Goal: Task Accomplishment & Management: Use online tool/utility

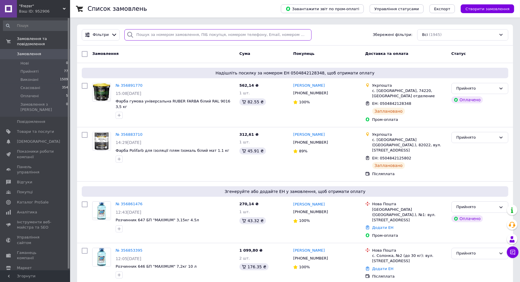
click at [146, 36] on input "search" at bounding box center [217, 34] width 187 height 11
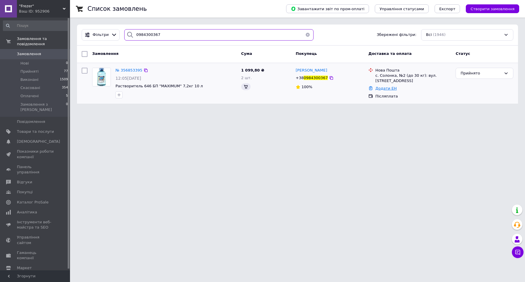
type input "0984300367"
click at [386, 89] on link "Додати ЕН" at bounding box center [386, 88] width 21 height 4
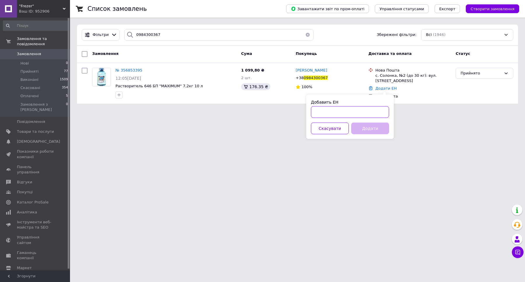
click at [358, 114] on input "Добавить ЕН" at bounding box center [350, 112] width 78 height 12
type input "59001432878737"
drag, startPoint x: 370, startPoint y: 135, endPoint x: 370, endPoint y: 130, distance: 4.7
click at [370, 135] on div "Добавить ЕН 59001432878737 Скасувати Додати" at bounding box center [351, 117] width 88 height 44
click at [370, 129] on button "Додати" at bounding box center [370, 129] width 38 height 12
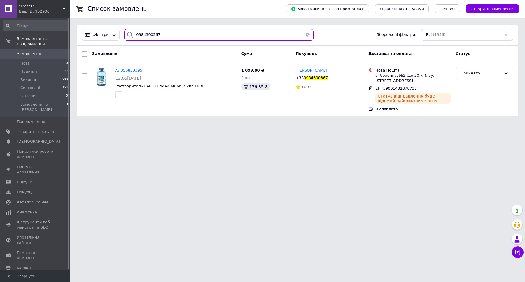
drag, startPoint x: 149, startPoint y: 34, endPoint x: 126, endPoint y: 34, distance: 23.9
click at [126, 34] on div "0984300367" at bounding box center [218, 34] width 189 height 11
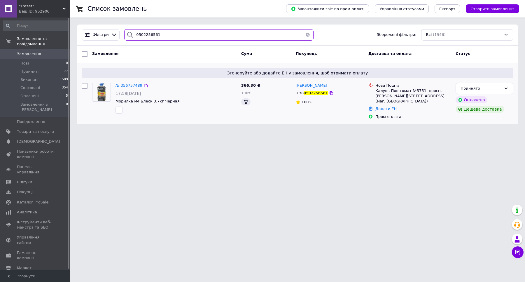
type input "0502256561"
click at [384, 107] on link "Додати ЕН" at bounding box center [386, 109] width 21 height 4
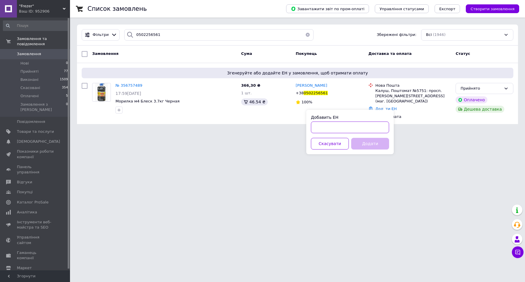
click at [358, 128] on input "Добавить ЕН" at bounding box center [350, 127] width 78 height 12
type input "59001432877468"
click at [367, 145] on button "Додати" at bounding box center [370, 144] width 38 height 12
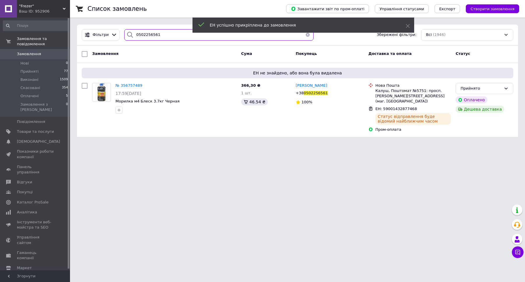
drag, startPoint x: 170, startPoint y: 31, endPoint x: 121, endPoint y: 32, distance: 48.2
click at [122, 32] on div "0502256561" at bounding box center [219, 34] width 194 height 11
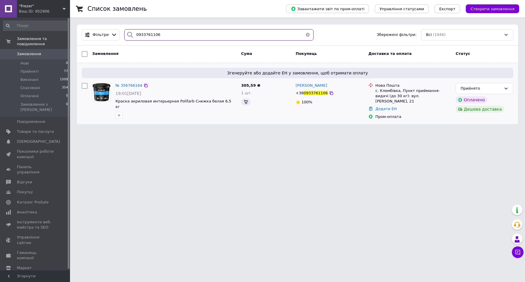
type input "0933761106"
click at [380, 107] on link "Додати ЕН" at bounding box center [386, 109] width 21 height 4
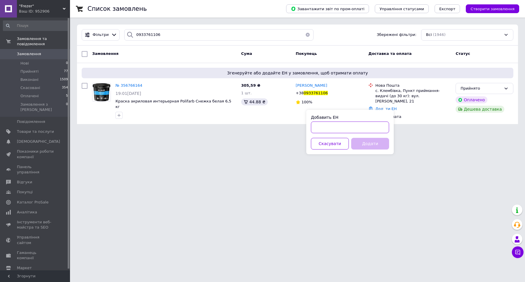
click at [362, 127] on input "Добавить ЕН" at bounding box center [350, 127] width 78 height 12
type input "59001432874754"
click at [365, 138] on button "Додати" at bounding box center [370, 144] width 38 height 12
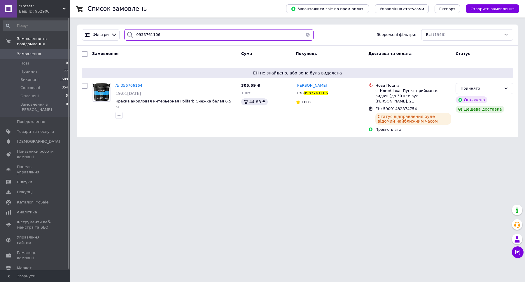
drag, startPoint x: 158, startPoint y: 34, endPoint x: 128, endPoint y: 38, distance: 30.6
click at [128, 38] on div "0933761106" at bounding box center [218, 34] width 189 height 11
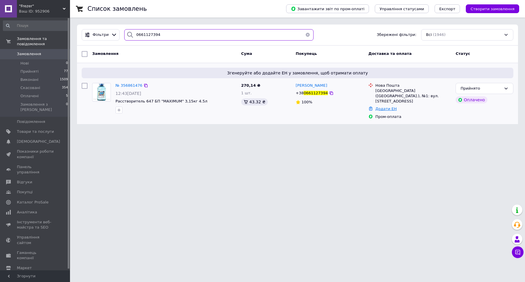
type input "0661127394"
click at [384, 107] on link "Додати ЕН" at bounding box center [386, 109] width 21 height 4
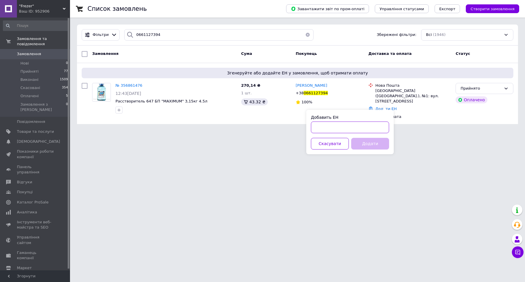
click at [368, 129] on input "Добавить ЕН" at bounding box center [350, 127] width 78 height 12
type input "59001432873045"
click at [362, 146] on button "Додати" at bounding box center [370, 144] width 38 height 12
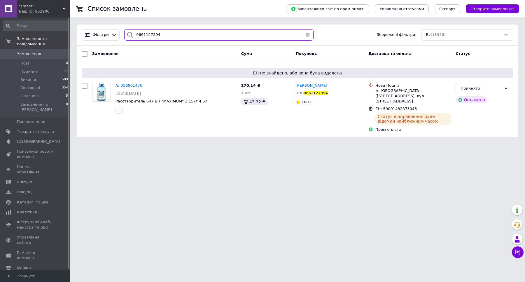
drag, startPoint x: 178, startPoint y: 38, endPoint x: 130, endPoint y: 36, distance: 47.6
click at [130, 36] on div "0661127394" at bounding box center [218, 34] width 189 height 11
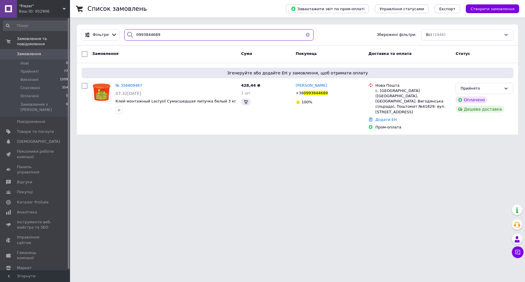
type input "0993844689"
click at [382, 117] on link "Додати ЕН" at bounding box center [386, 119] width 21 height 4
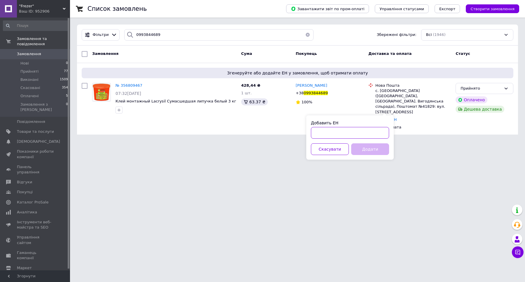
click at [373, 133] on input "Добавить ЕН" at bounding box center [350, 133] width 78 height 12
type input "59001432870326"
click at [371, 147] on button "Додати" at bounding box center [370, 149] width 38 height 12
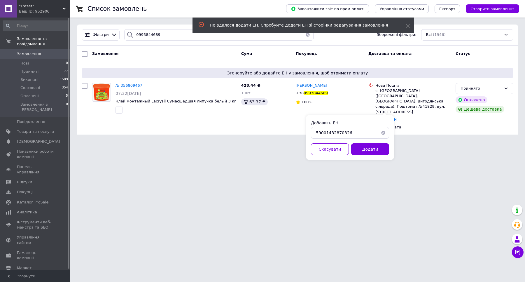
click at [384, 134] on button "button" at bounding box center [384, 133] width 12 height 12
click at [362, 134] on input "Добавить ЕН" at bounding box center [350, 133] width 78 height 12
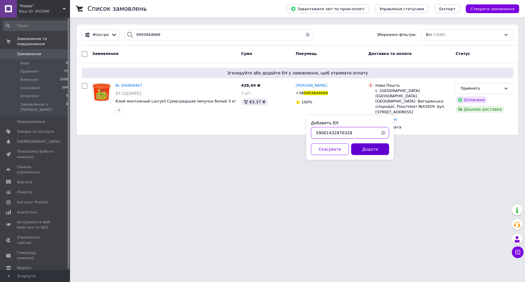
type input "59001432870328"
click at [363, 154] on div "Добавить ЕН 59001432870328 Скасувати Додати" at bounding box center [351, 137] width 88 height 44
click at [365, 148] on button "Додати" at bounding box center [370, 149] width 38 height 12
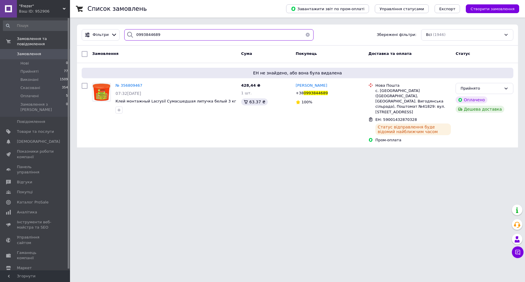
drag, startPoint x: 161, startPoint y: 37, endPoint x: 139, endPoint y: 29, distance: 23.4
click at [127, 36] on div "0993844689" at bounding box center [218, 34] width 189 height 11
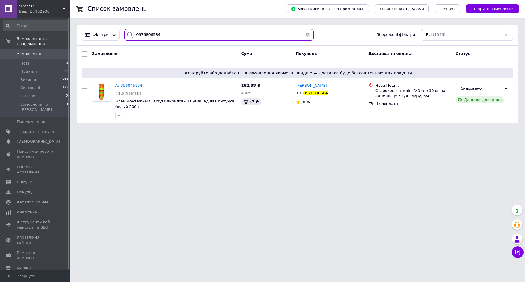
drag, startPoint x: 148, startPoint y: 32, endPoint x: 121, endPoint y: 33, distance: 27.2
click at [122, 33] on div "0976806584" at bounding box center [219, 34] width 194 height 11
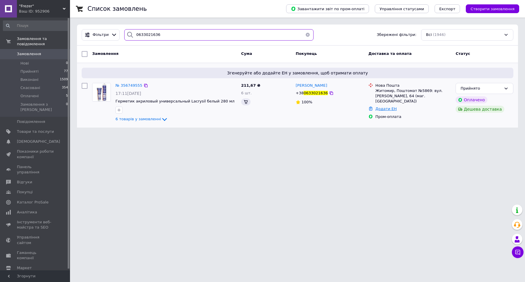
type input "0633021636"
click at [384, 107] on link "Додати ЕН" at bounding box center [386, 109] width 21 height 4
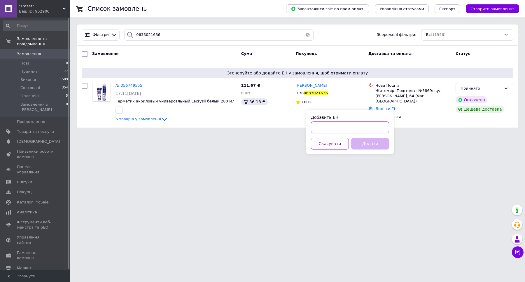
click at [336, 133] on input "Добавить ЕН" at bounding box center [350, 127] width 78 height 12
type input "59001432868751"
click at [378, 147] on button "Додати" at bounding box center [370, 144] width 38 height 12
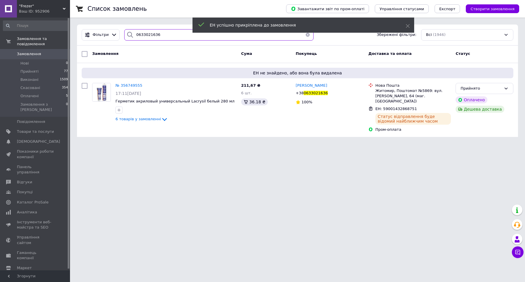
drag, startPoint x: 163, startPoint y: 37, endPoint x: 123, endPoint y: 35, distance: 40.3
click at [124, 35] on div "0633021636" at bounding box center [218, 34] width 189 height 11
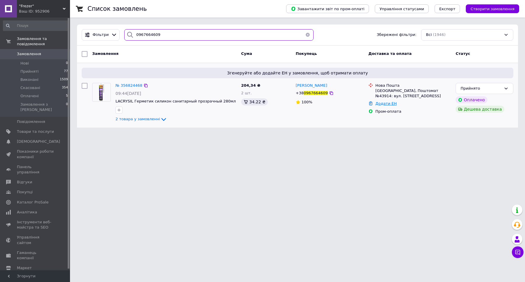
type input "0967664609"
drag, startPoint x: 382, startPoint y: 101, endPoint x: 374, endPoint y: 109, distance: 11.8
click at [382, 101] on link "Додати ЕН" at bounding box center [386, 103] width 21 height 4
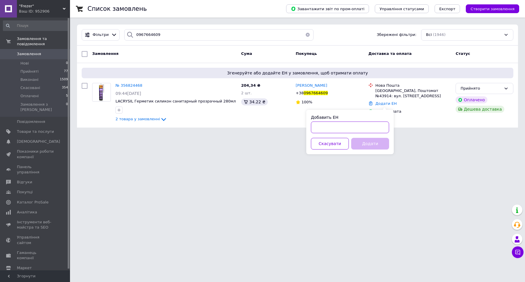
click at [355, 126] on input "Добавить ЕН" at bounding box center [350, 127] width 78 height 12
type input "59001432867507"
click at [374, 144] on button "Додати" at bounding box center [370, 144] width 38 height 12
